Goal: Task Accomplishment & Management: Use online tool/utility

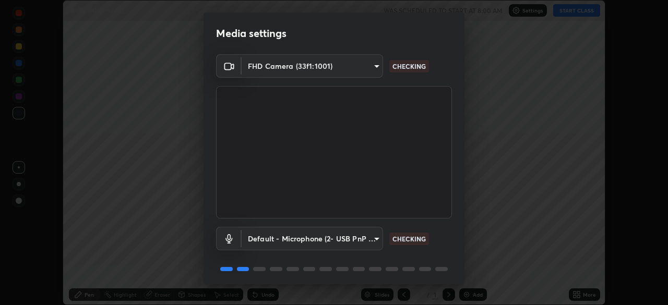
scroll to position [37, 0]
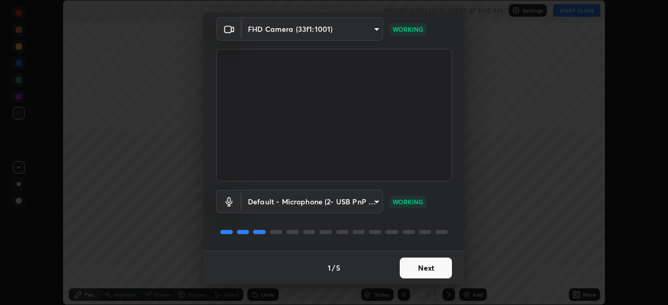
click at [406, 269] on button "Next" at bounding box center [426, 268] width 52 height 21
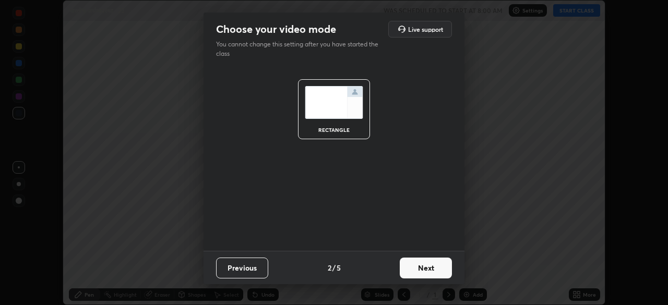
click at [412, 272] on button "Next" at bounding box center [426, 268] width 52 height 21
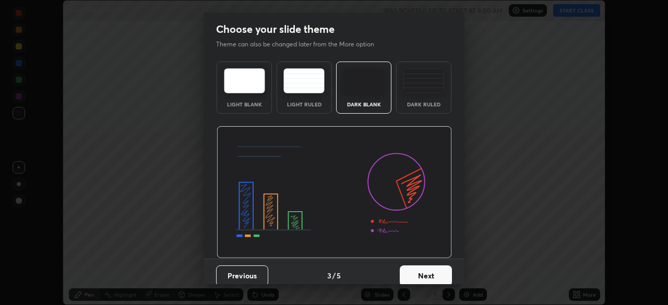
click at [411, 277] on button "Next" at bounding box center [426, 276] width 52 height 21
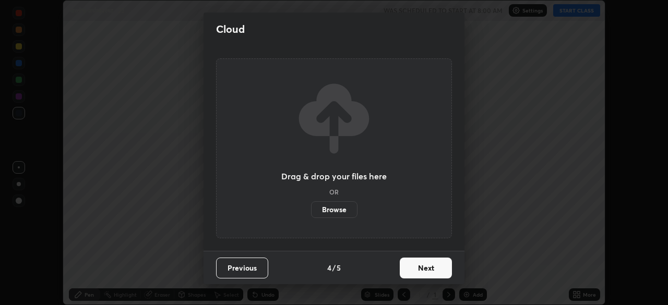
click at [409, 271] on button "Next" at bounding box center [426, 268] width 52 height 21
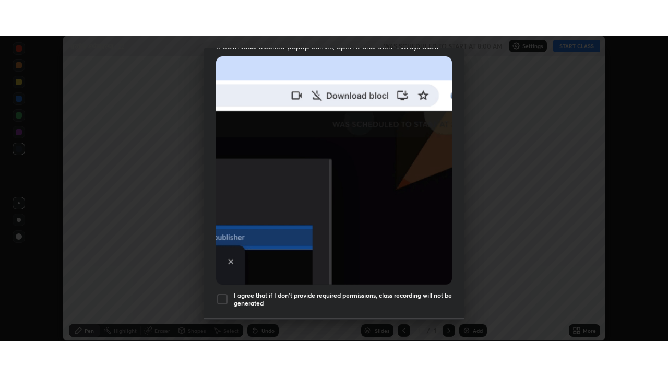
scroll to position [250, 0]
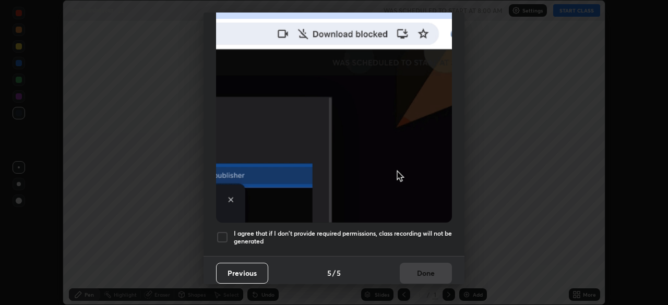
click at [223, 231] on div at bounding box center [222, 237] width 13 height 13
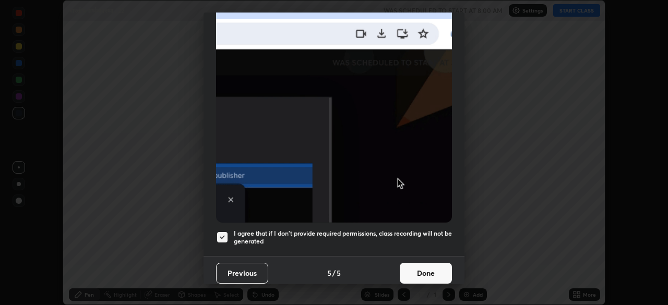
click at [416, 268] on button "Done" at bounding box center [426, 273] width 52 height 21
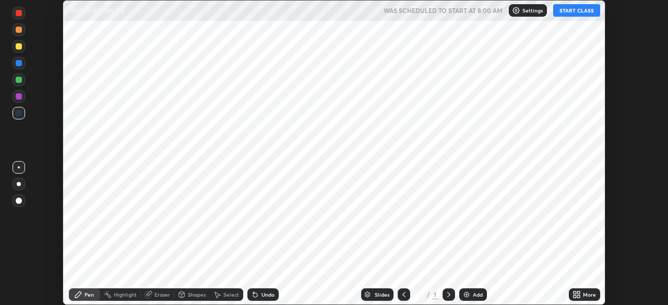
click at [579, 293] on icon at bounding box center [578, 293] width 3 height 3
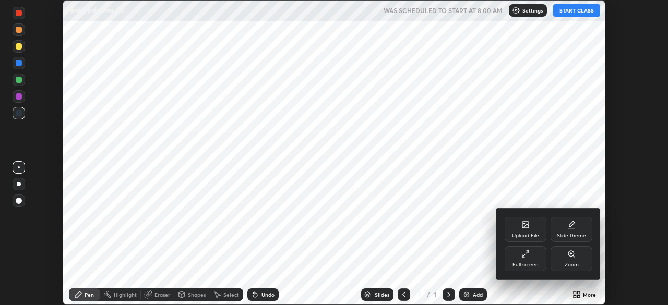
click at [530, 257] on div "Full screen" at bounding box center [526, 258] width 42 height 25
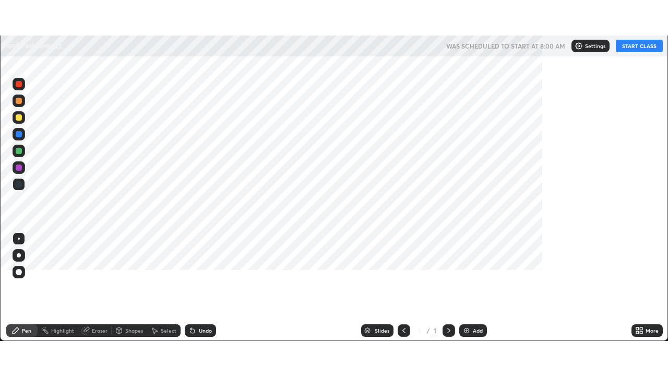
scroll to position [376, 668]
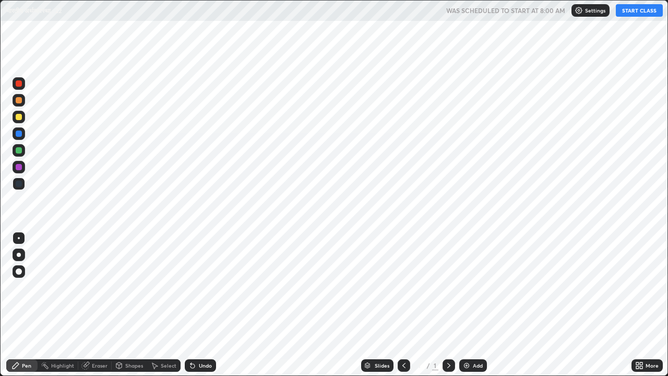
click at [473, 305] on div "Add" at bounding box center [478, 365] width 10 height 5
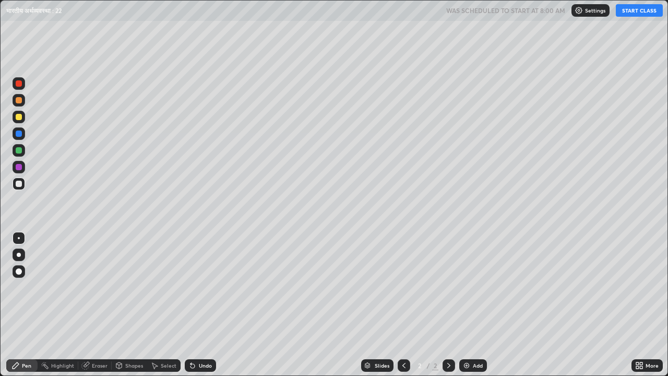
click at [627, 12] on button "START CLASS" at bounding box center [639, 10] width 47 height 13
click at [24, 305] on div "Pen" at bounding box center [26, 365] width 9 height 5
click at [463, 305] on img at bounding box center [466, 365] width 8 height 8
click at [464, 305] on img at bounding box center [466, 365] width 8 height 8
click at [467, 305] on img at bounding box center [466, 365] width 8 height 8
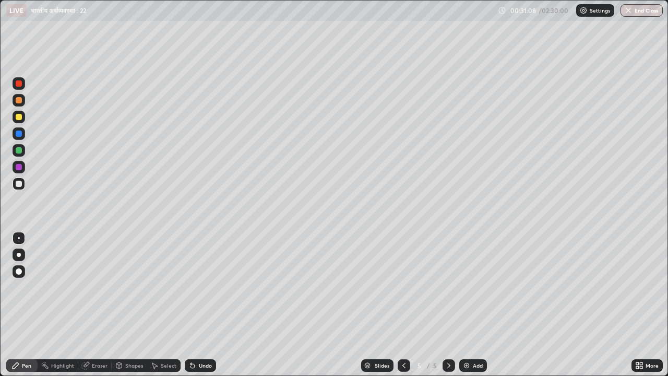
click at [402, 305] on icon at bounding box center [403, 365] width 3 height 5
click at [403, 305] on icon at bounding box center [404, 365] width 8 height 8
click at [403, 305] on icon at bounding box center [403, 365] width 3 height 5
click at [448, 305] on icon at bounding box center [448, 365] width 3 height 5
click at [447, 305] on icon at bounding box center [449, 365] width 8 height 8
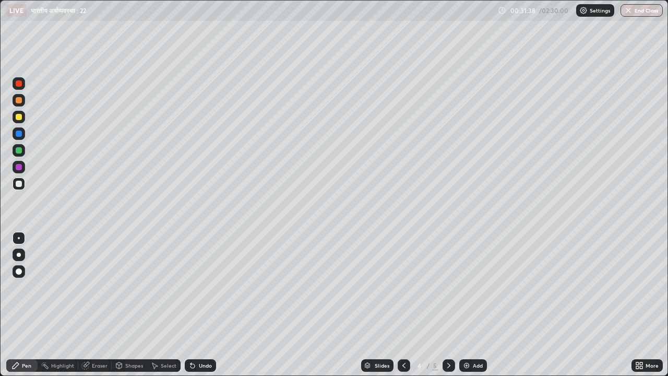
click at [449, 305] on icon at bounding box center [449, 365] width 8 height 8
click at [0, 259] on div "Setting up your live class" at bounding box center [334, 188] width 668 height 376
click at [469, 305] on img at bounding box center [466, 365] width 8 height 8
click at [403, 305] on icon at bounding box center [404, 365] width 8 height 8
click at [402, 305] on icon at bounding box center [404, 365] width 8 height 8
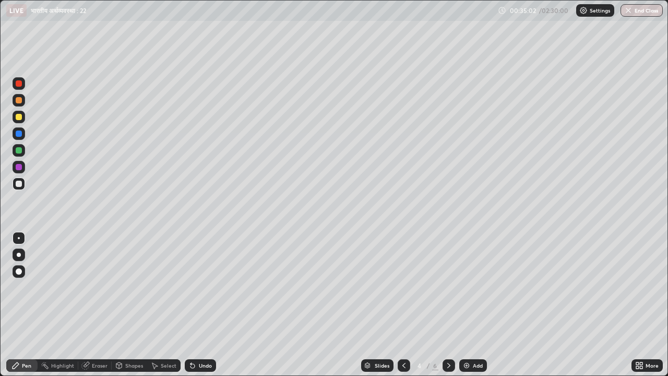
click at [448, 305] on icon at bounding box center [448, 365] width 3 height 5
click at [94, 305] on div "Eraser" at bounding box center [100, 365] width 16 height 5
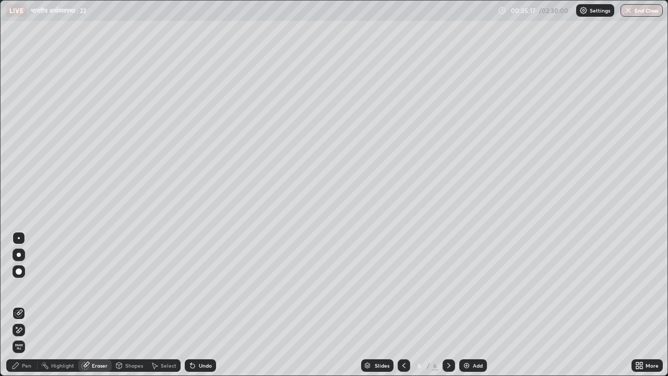
click at [24, 305] on div "Pen" at bounding box center [26, 365] width 9 height 5
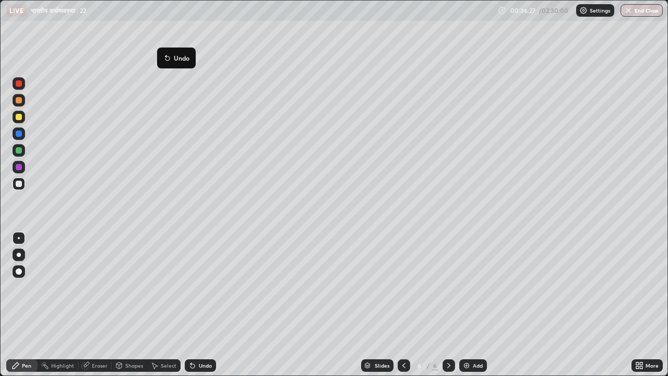
click at [166, 56] on icon at bounding box center [165, 55] width 1 height 1
click at [565, 305] on div "Slides 6 / 6 Add" at bounding box center [423, 365] width 415 height 21
click at [464, 305] on img at bounding box center [466, 365] width 8 height 8
click at [403, 305] on icon at bounding box center [404, 365] width 8 height 8
click at [402, 305] on icon at bounding box center [404, 365] width 8 height 8
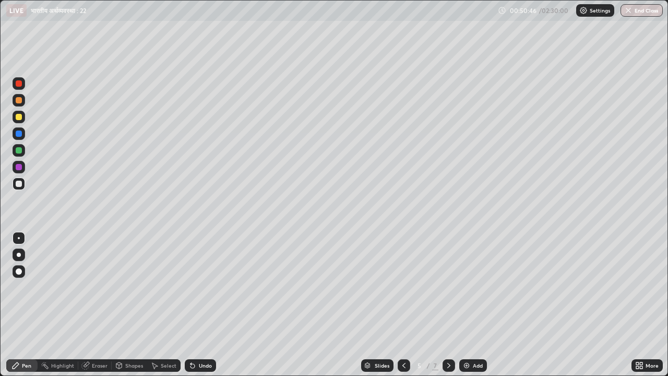
click at [448, 305] on icon at bounding box center [449, 365] width 8 height 8
click at [473, 305] on div "Add" at bounding box center [478, 365] width 10 height 5
click at [467, 305] on img at bounding box center [466, 365] width 8 height 8
click at [469, 305] on img at bounding box center [466, 365] width 8 height 8
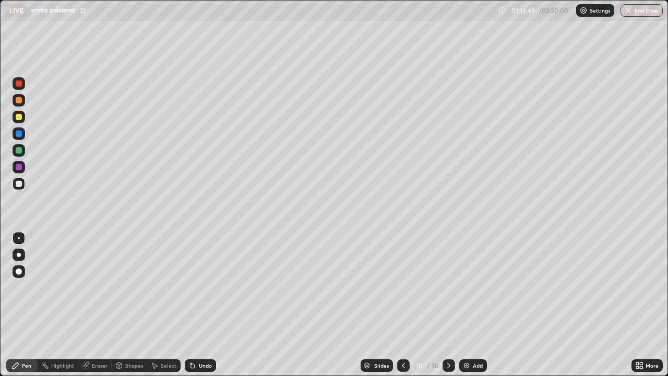
click at [0, 260] on div "Setting up your live class" at bounding box center [334, 188] width 668 height 376
click at [467, 305] on img at bounding box center [466, 365] width 8 height 8
click at [403, 305] on icon at bounding box center [404, 365] width 8 height 8
click at [450, 305] on icon at bounding box center [449, 365] width 8 height 8
click at [403, 305] on icon at bounding box center [404, 365] width 8 height 8
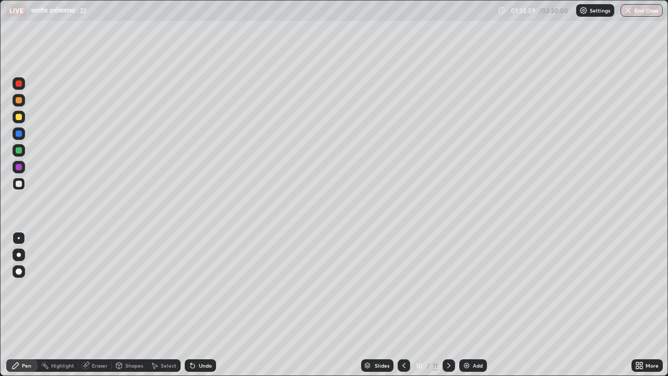
click at [403, 305] on icon at bounding box center [404, 365] width 8 height 8
click at [448, 305] on icon at bounding box center [449, 365] width 8 height 8
click at [97, 305] on div "Eraser" at bounding box center [100, 365] width 16 height 5
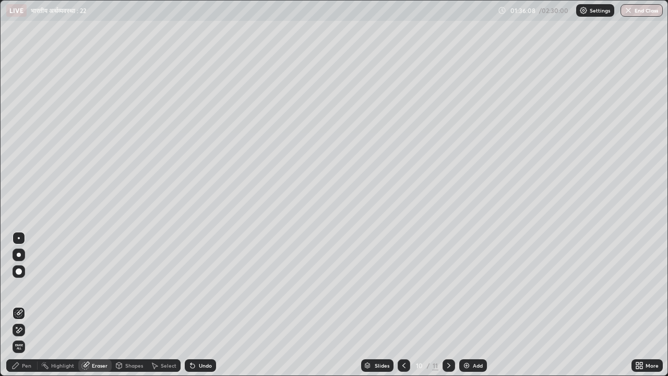
click at [26, 305] on div "Pen" at bounding box center [26, 365] width 9 height 5
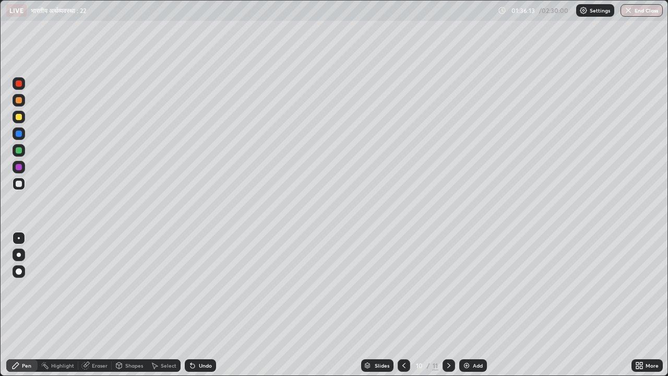
click at [98, 305] on div "Eraser" at bounding box center [100, 365] width 16 height 5
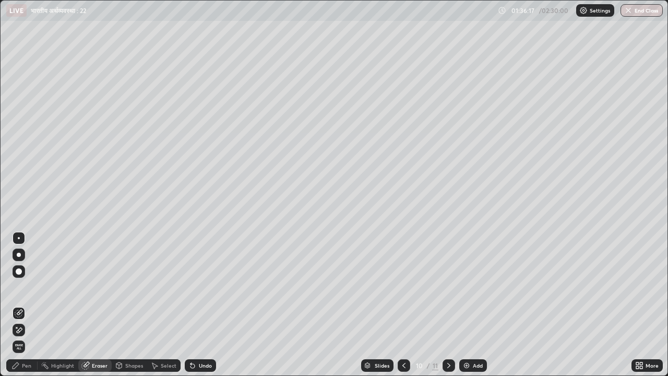
click at [24, 305] on div "Pen" at bounding box center [26, 365] width 9 height 5
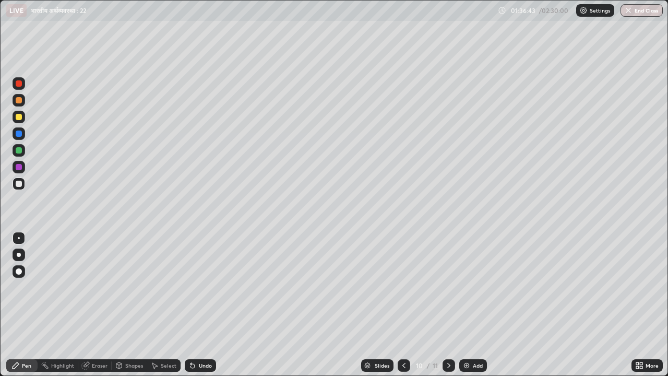
click at [97, 305] on div "Eraser" at bounding box center [100, 365] width 16 height 5
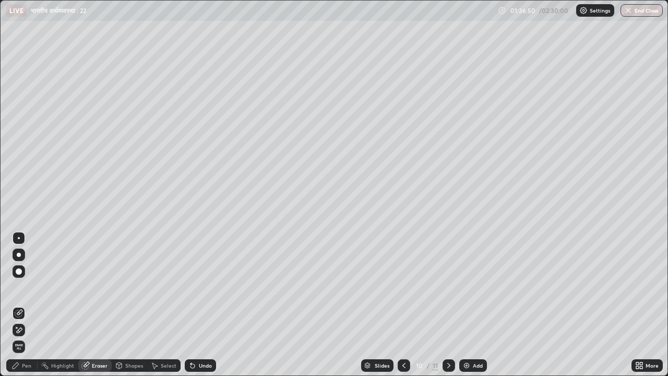
click at [27, 305] on div "Pen" at bounding box center [26, 365] width 9 height 5
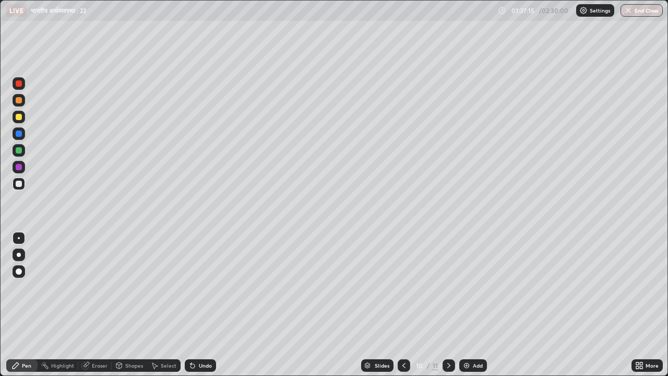
click at [131, 305] on div "Shapes" at bounding box center [134, 365] width 18 height 5
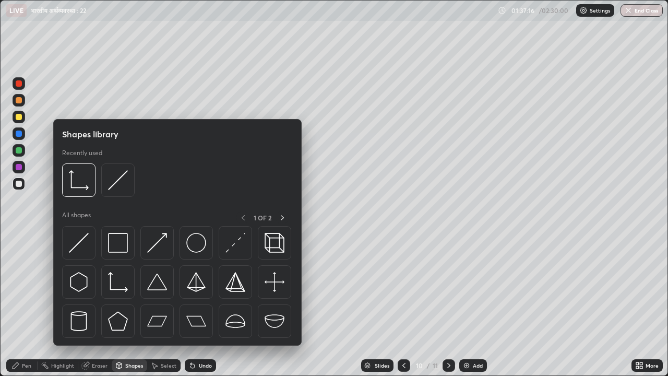
click at [104, 305] on div "Eraser" at bounding box center [100, 365] width 16 height 5
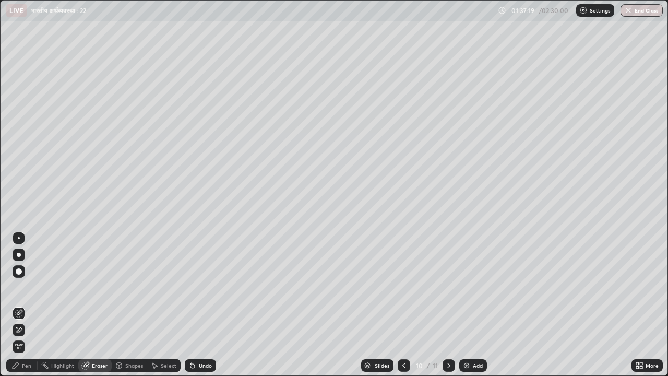
click at [27, 305] on div "Pen" at bounding box center [26, 365] width 9 height 5
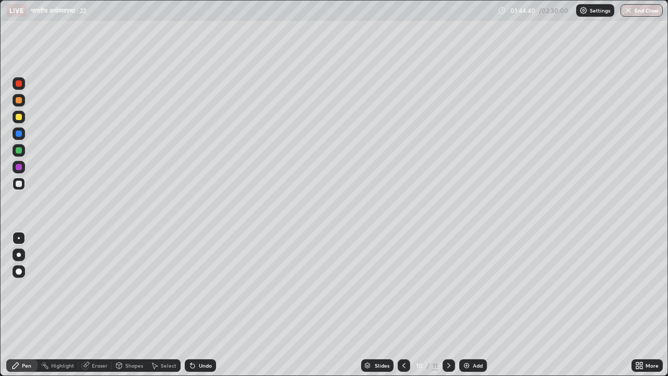
click at [466, 305] on img at bounding box center [466, 365] width 8 height 8
click at [0, 298] on div "Setting up your live class" at bounding box center [334, 188] width 668 height 376
click at [97, 305] on div "Eraser" at bounding box center [100, 365] width 16 height 5
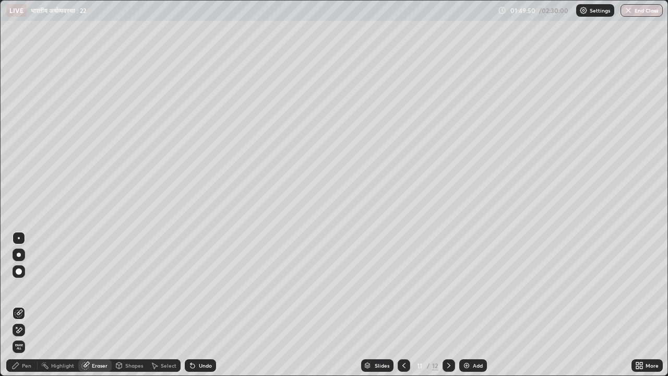
click at [27, 305] on div "Pen" at bounding box center [26, 365] width 9 height 5
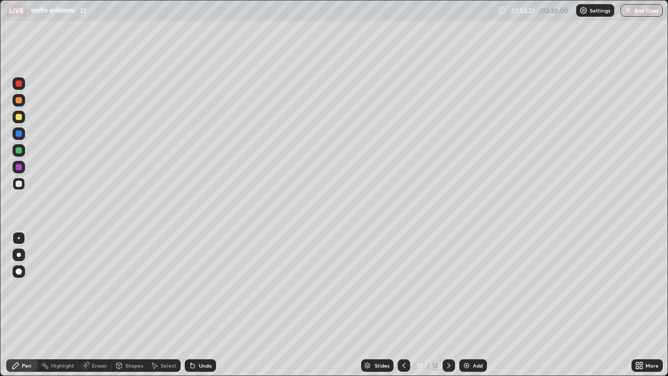
click at [468, 305] on img at bounding box center [466, 365] width 8 height 8
click at [101, 305] on div "Eraser" at bounding box center [100, 365] width 16 height 5
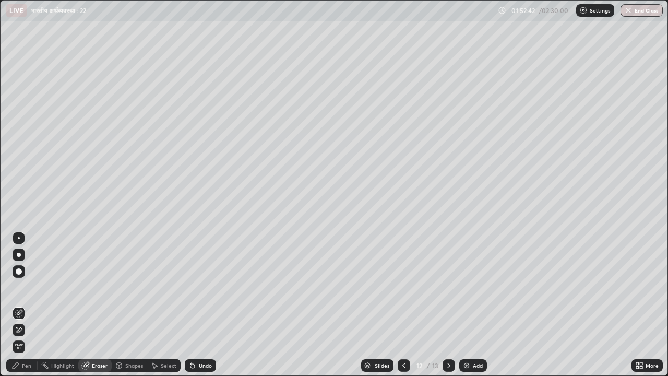
click at [22, 305] on div "Pen" at bounding box center [26, 365] width 9 height 5
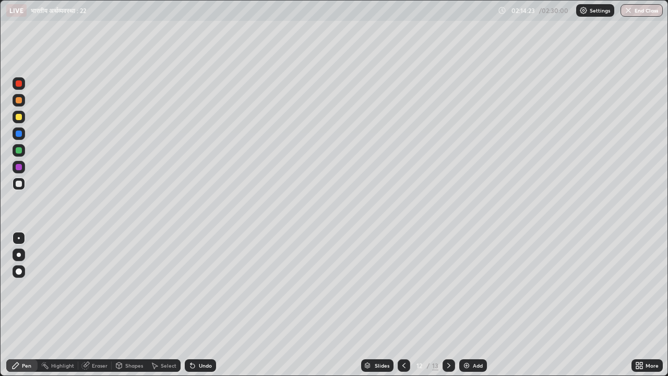
click at [468, 305] on img at bounding box center [466, 365] width 8 height 8
click at [463, 305] on img at bounding box center [466, 365] width 8 height 8
click at [403, 305] on icon at bounding box center [404, 365] width 8 height 8
click at [449, 305] on icon at bounding box center [449, 365] width 8 height 8
click at [403, 305] on icon at bounding box center [404, 365] width 8 height 8
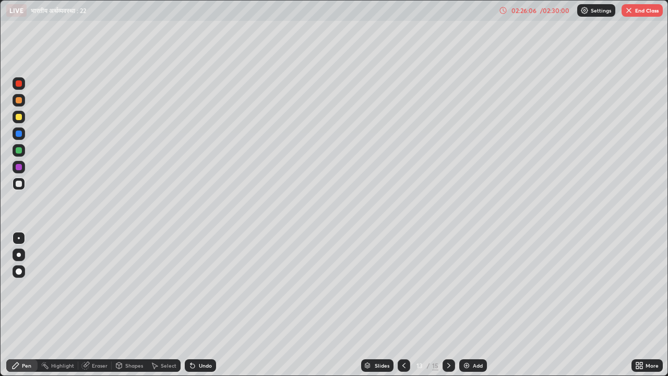
click at [402, 305] on icon at bounding box center [403, 365] width 3 height 5
click at [449, 305] on icon at bounding box center [449, 365] width 8 height 8
click at [448, 305] on icon at bounding box center [449, 365] width 8 height 8
click at [0, 298] on div "Setting up your live class" at bounding box center [334, 188] width 668 height 376
click at [403, 305] on icon at bounding box center [404, 365] width 8 height 8
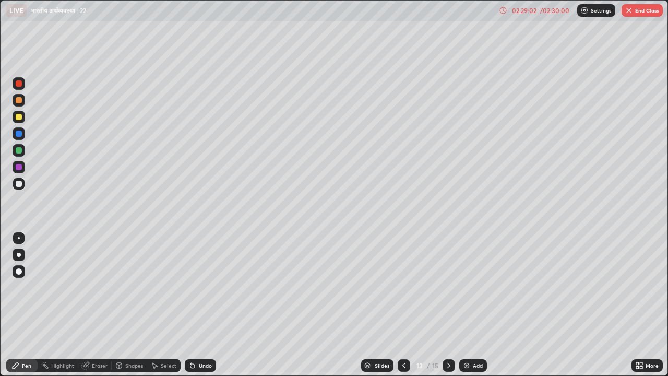
click at [402, 305] on icon at bounding box center [403, 365] width 3 height 5
click at [447, 305] on icon at bounding box center [449, 365] width 8 height 8
click at [448, 305] on icon at bounding box center [449, 365] width 8 height 8
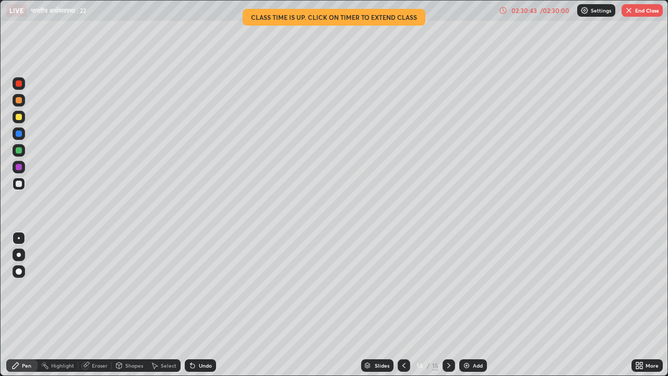
click at [529, 12] on div "02:30:43" at bounding box center [523, 10] width 29 height 6
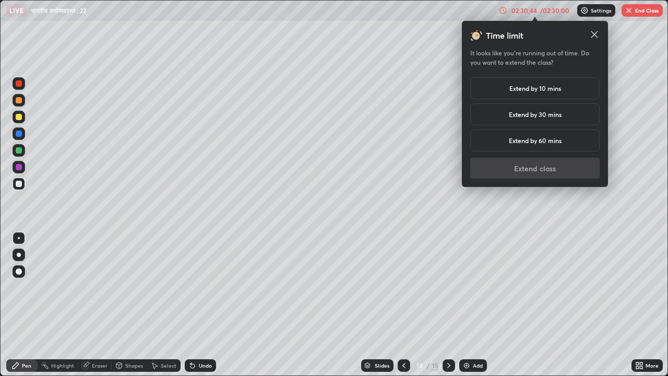
click at [528, 93] on div "Extend by 10 mins" at bounding box center [534, 88] width 129 height 22
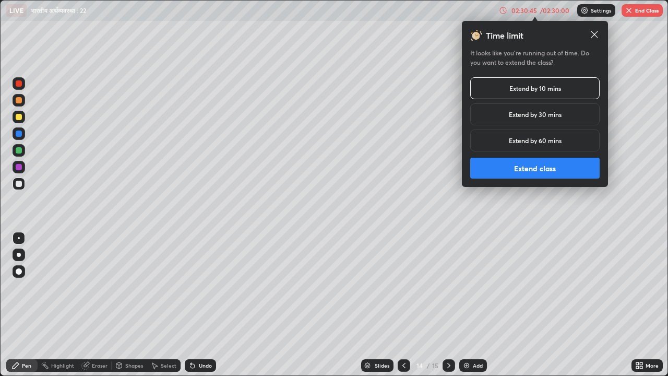
click at [532, 164] on button "Extend class" at bounding box center [534, 168] width 129 height 21
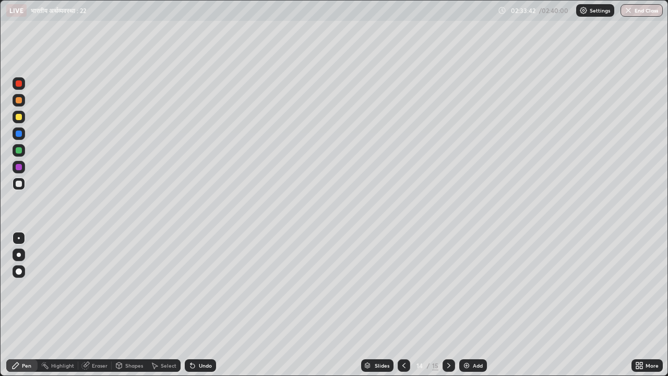
click at [403, 305] on icon at bounding box center [404, 365] width 8 height 8
click at [447, 305] on icon at bounding box center [449, 365] width 8 height 8
click at [634, 13] on button "End Class" at bounding box center [641, 10] width 41 height 13
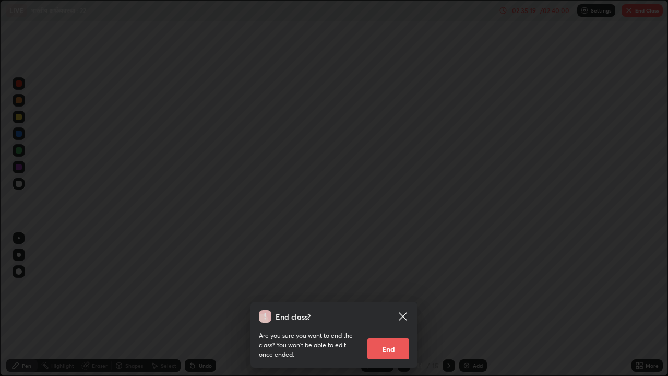
click at [388, 305] on button "End" at bounding box center [388, 348] width 42 height 21
